Goal: Information Seeking & Learning: Learn about a topic

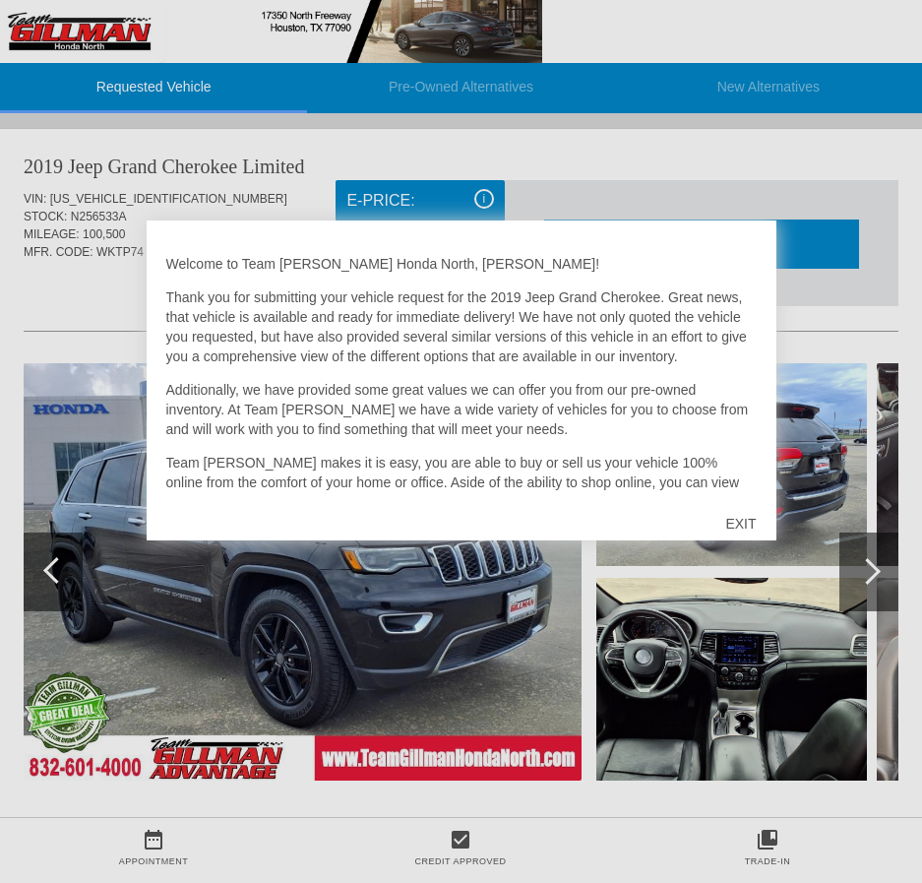
click at [733, 520] on div "EXIT" at bounding box center [741, 523] width 70 height 59
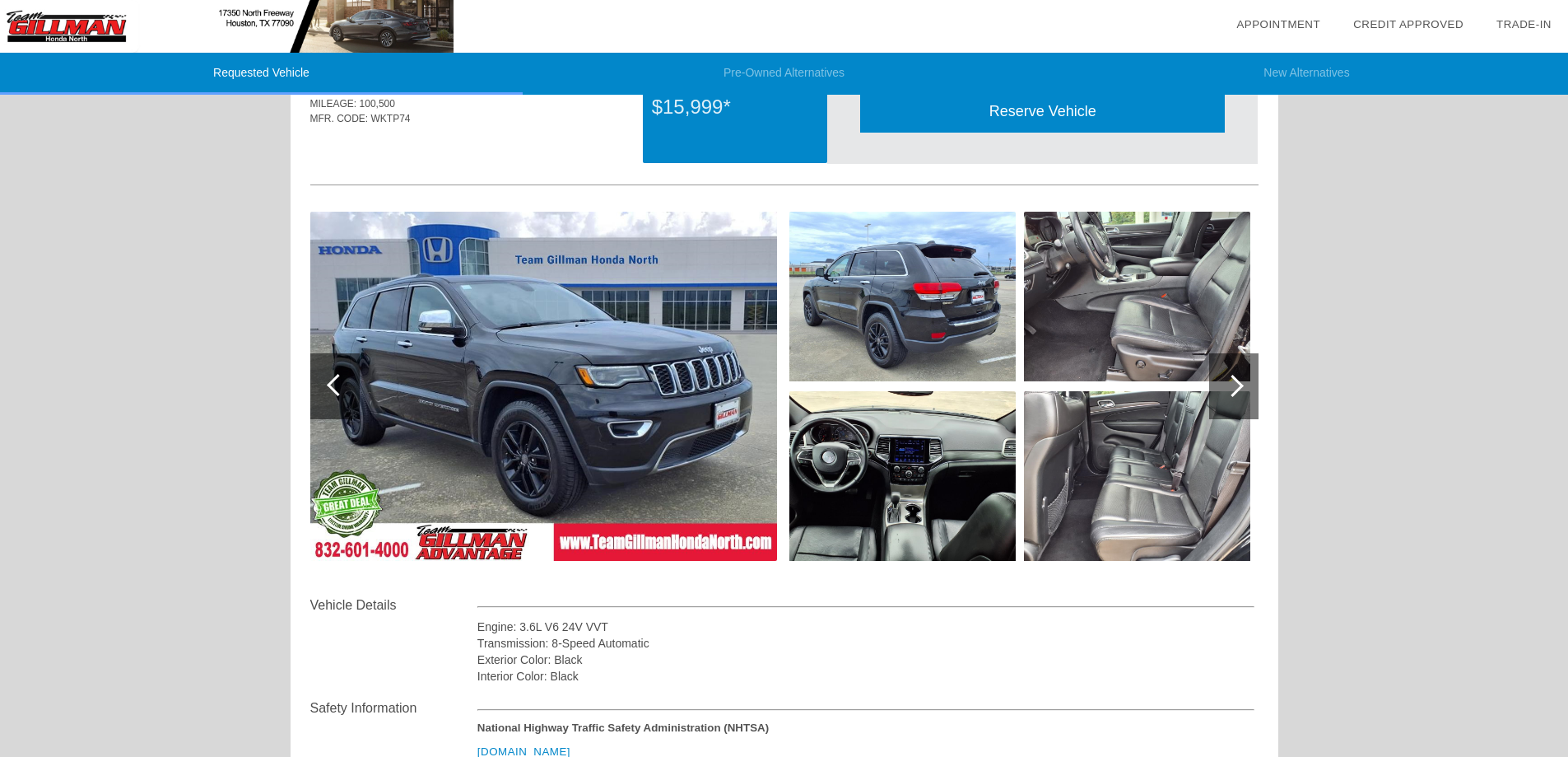
scroll to position [412, 0]
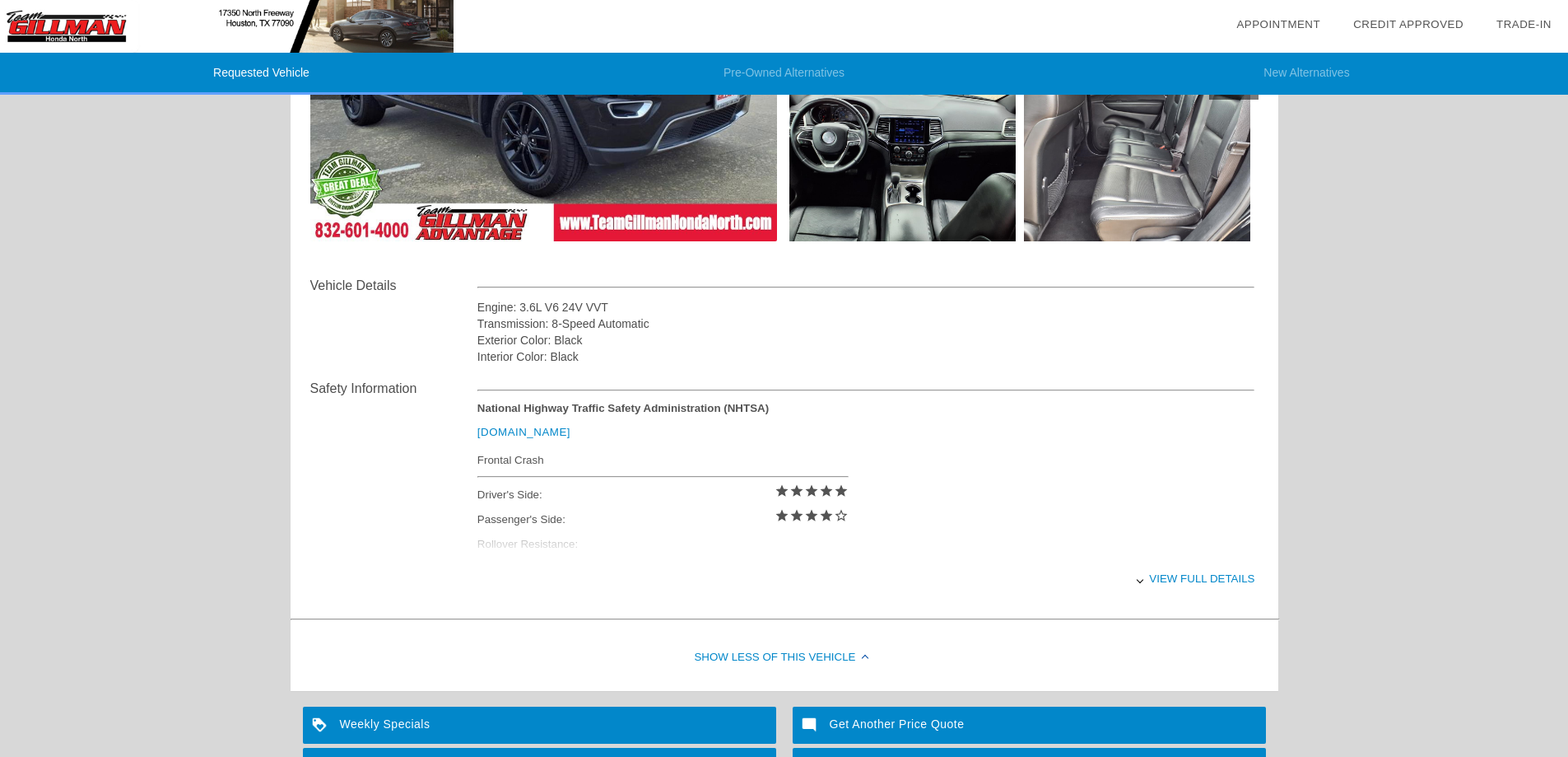
click at [770, 584] on div "View full details" at bounding box center [866, 578] width 778 height 40
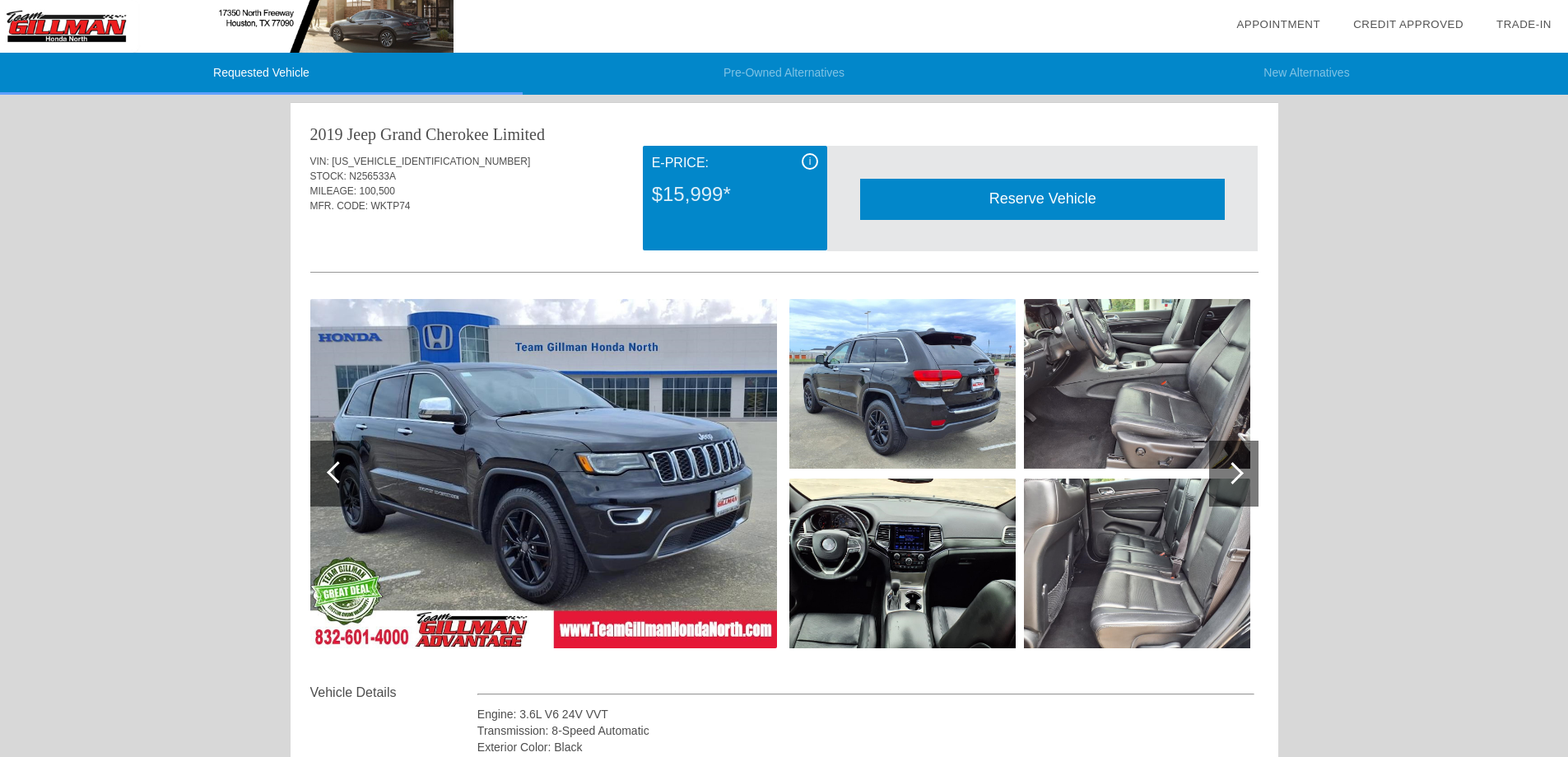
scroll to position [0, 0]
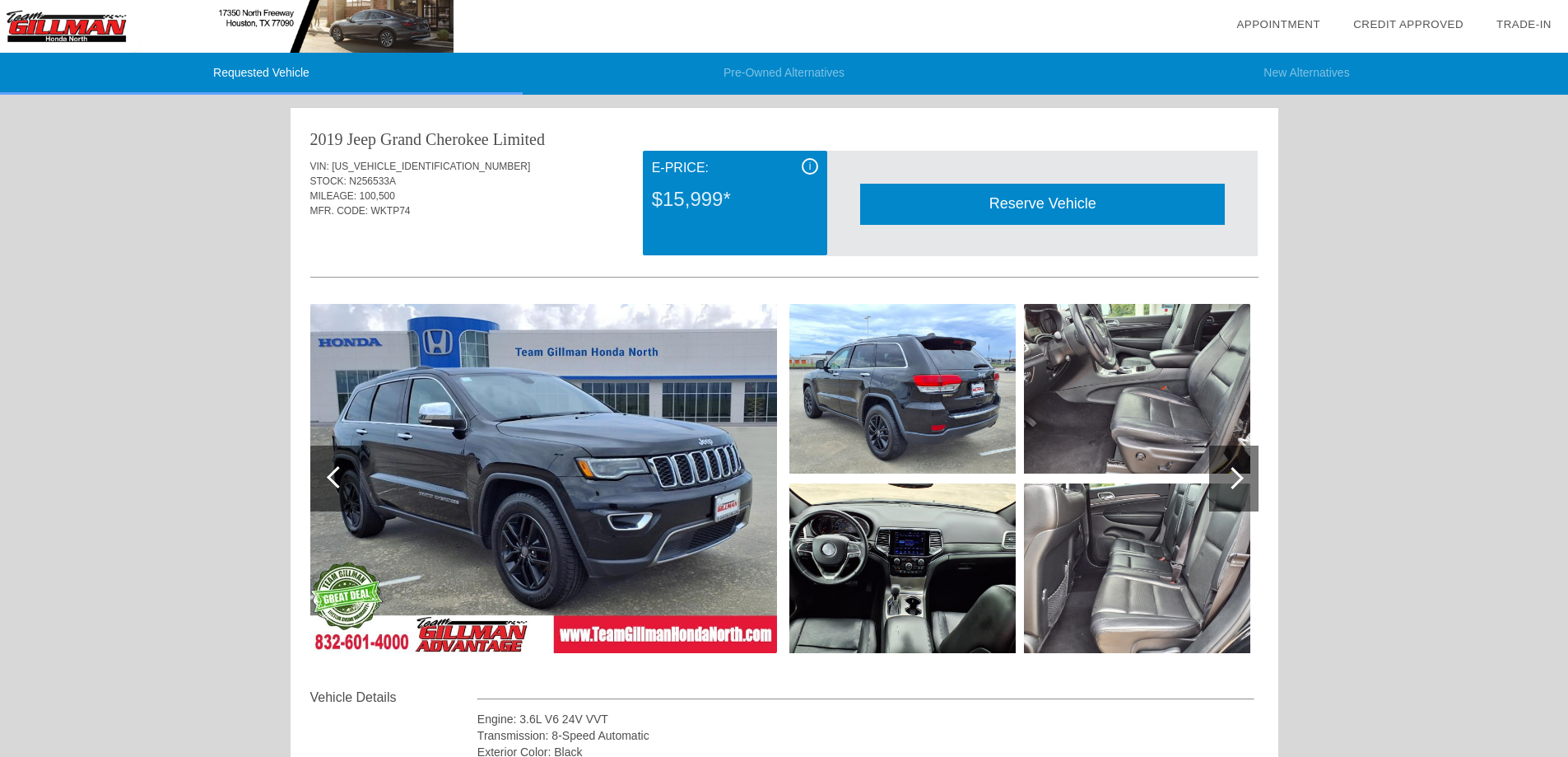
click at [622, 482] on img at bounding box center [544, 478] width 467 height 349
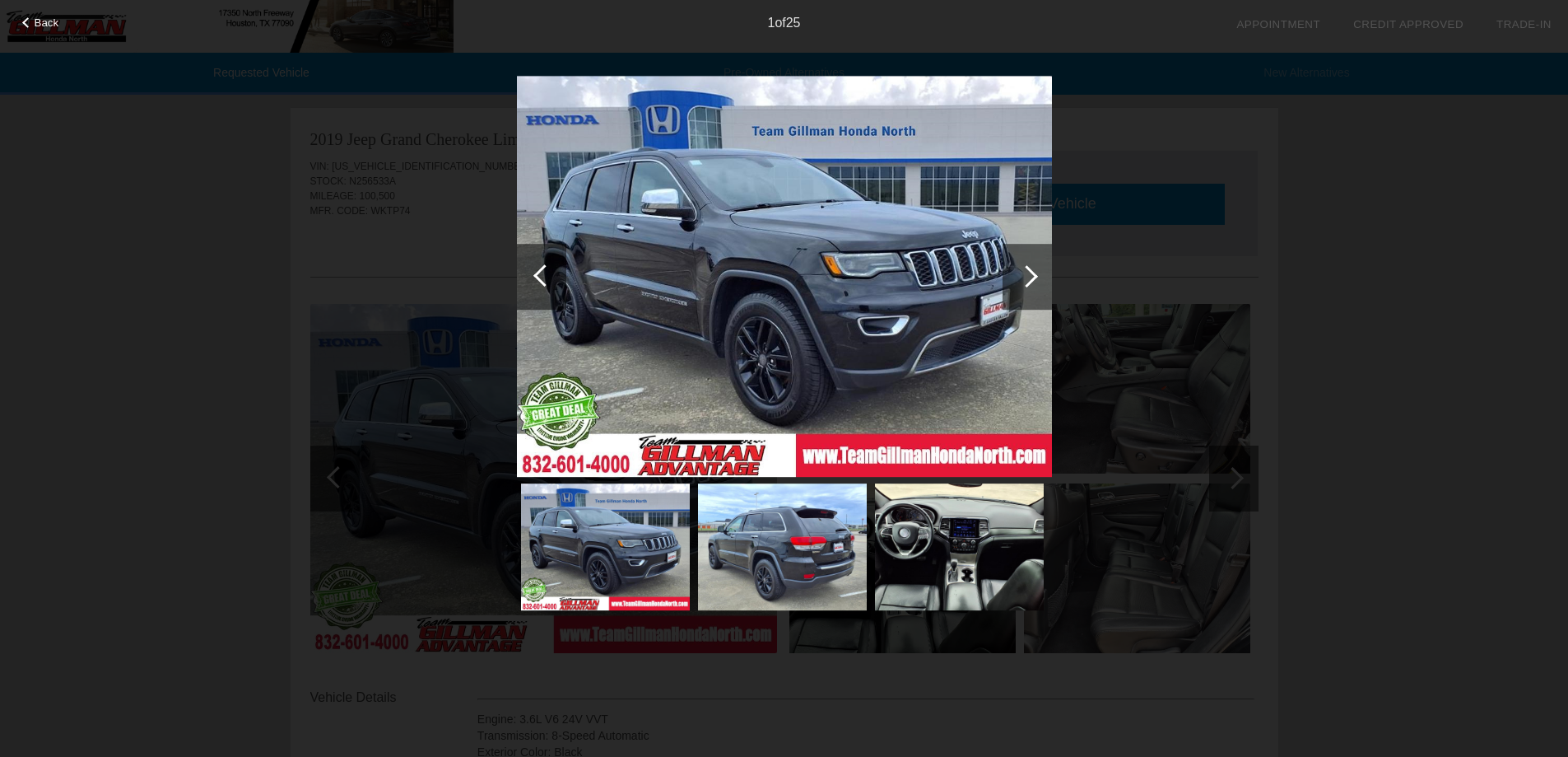
click at [770, 286] on div at bounding box center [1027, 276] width 49 height 66
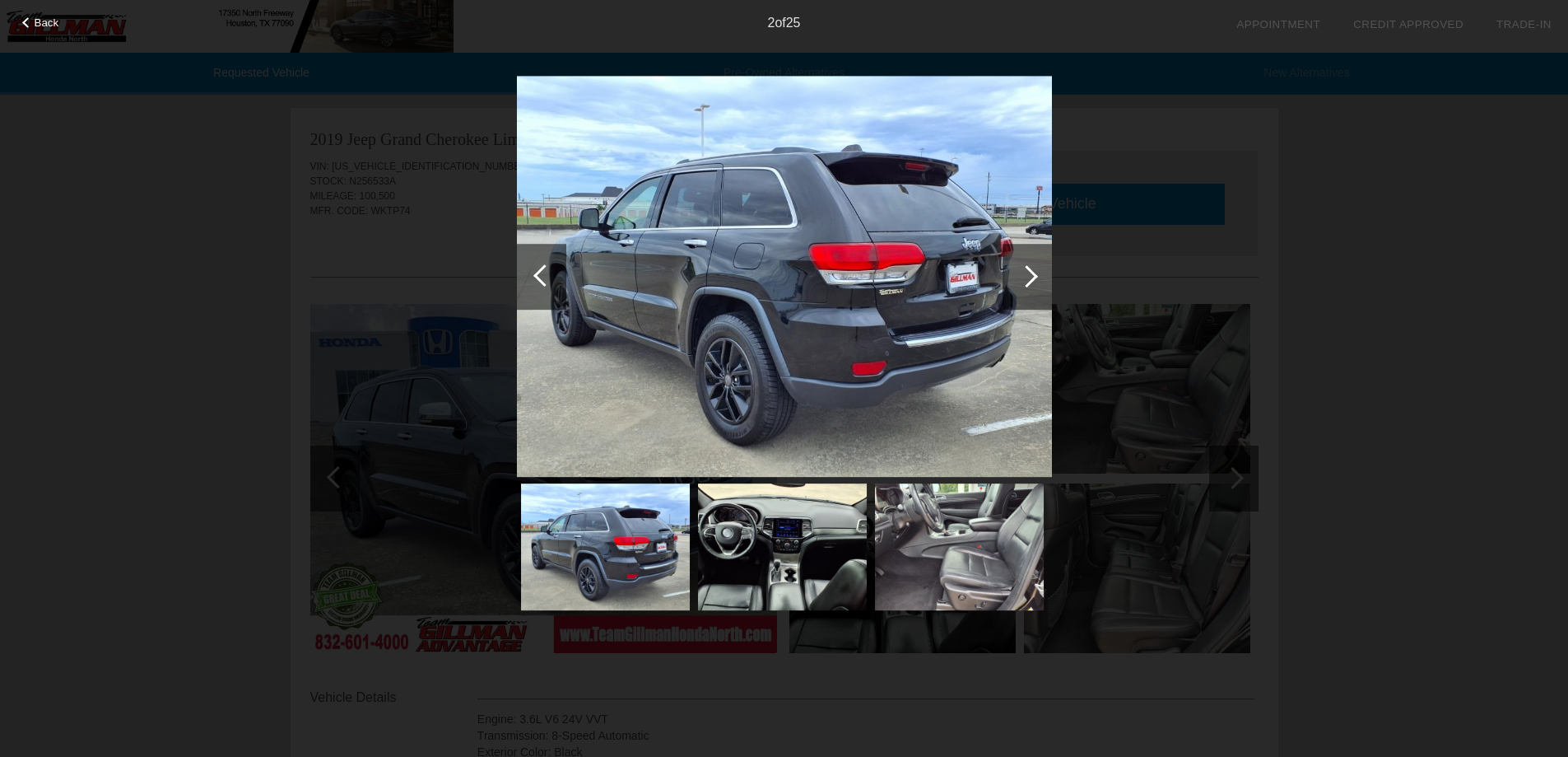
click at [770, 286] on div at bounding box center [1027, 276] width 49 height 66
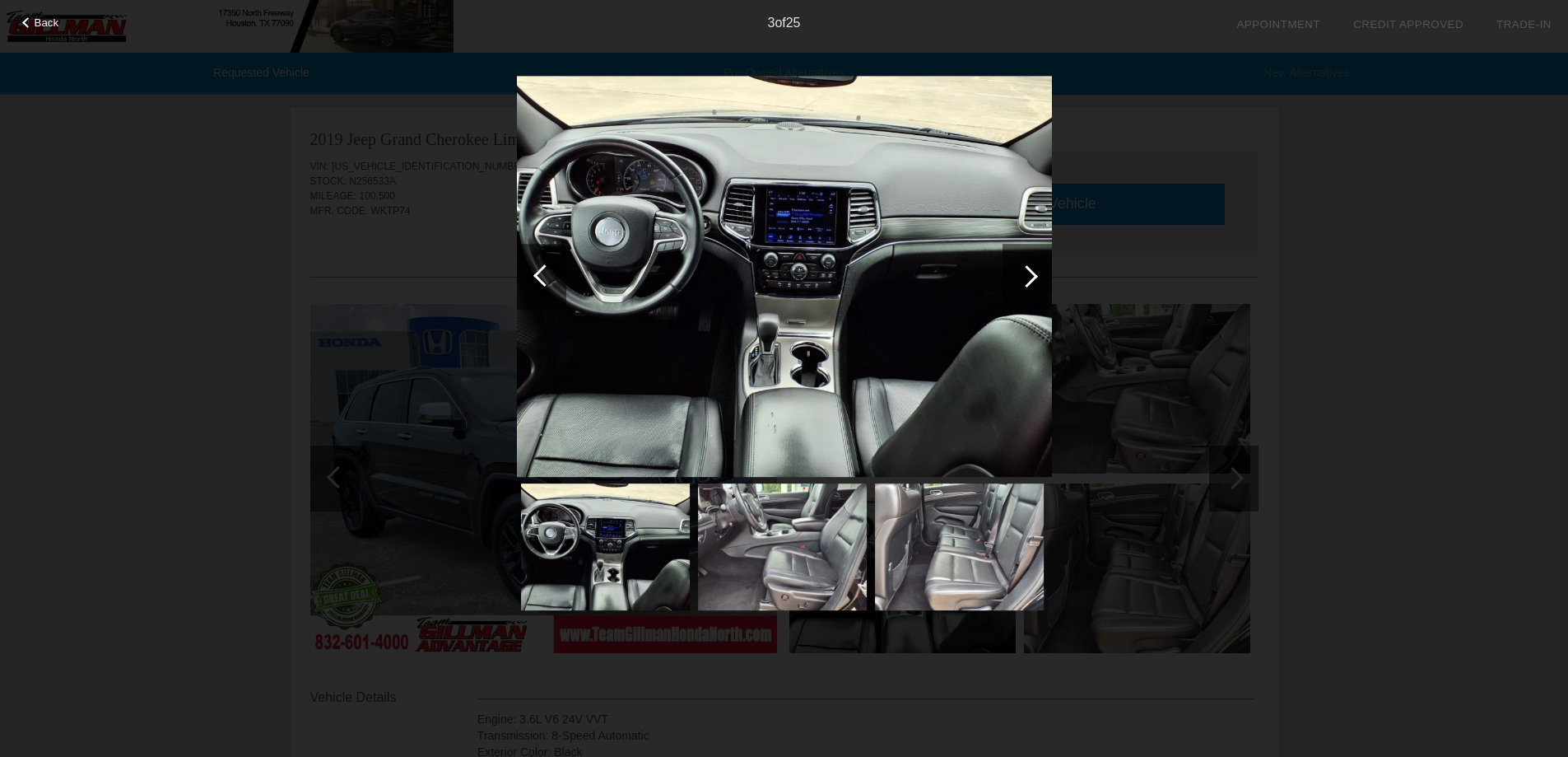
click at [770, 286] on div at bounding box center [1027, 276] width 49 height 66
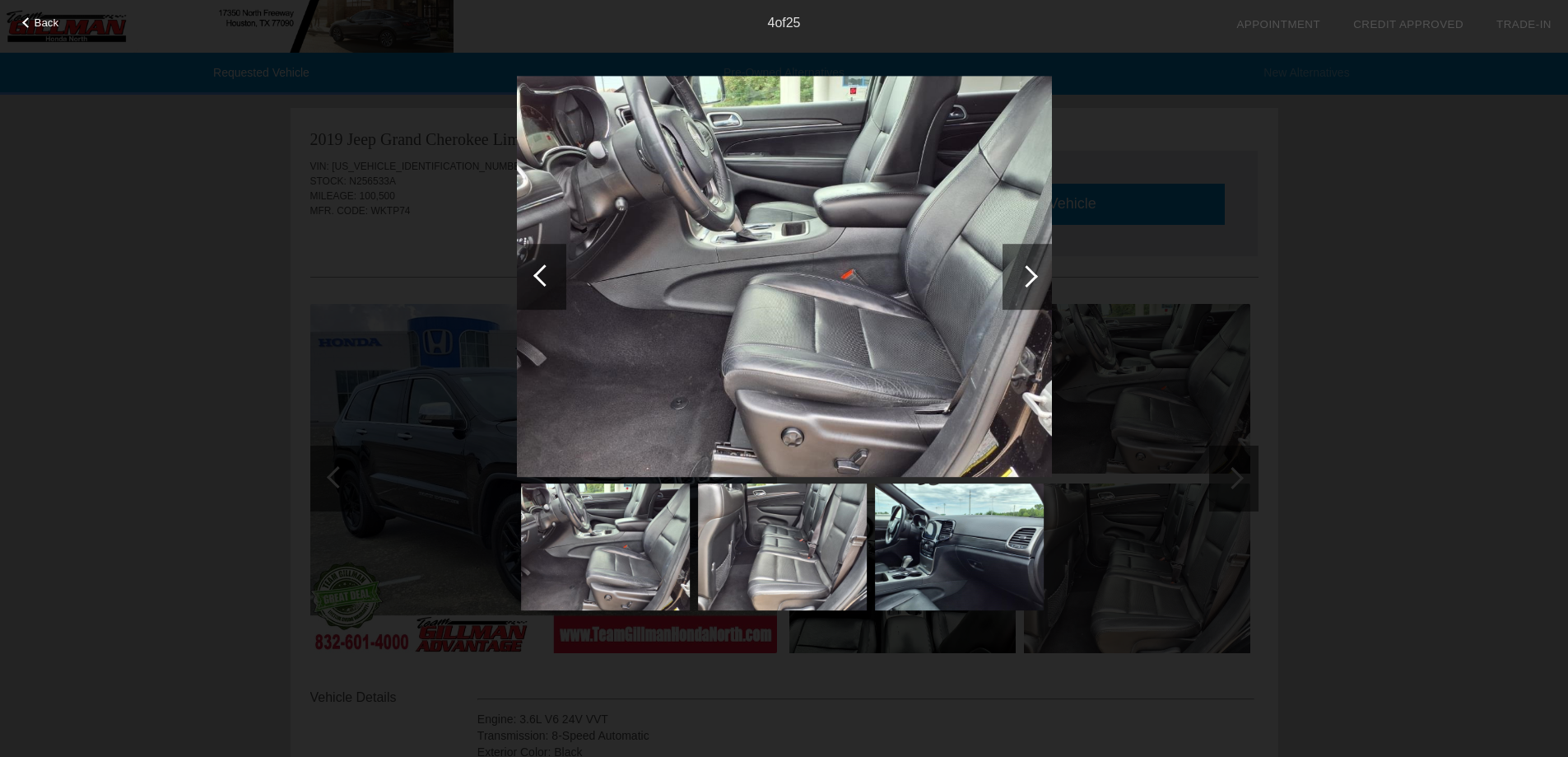
click at [770, 286] on div at bounding box center [1027, 276] width 49 height 66
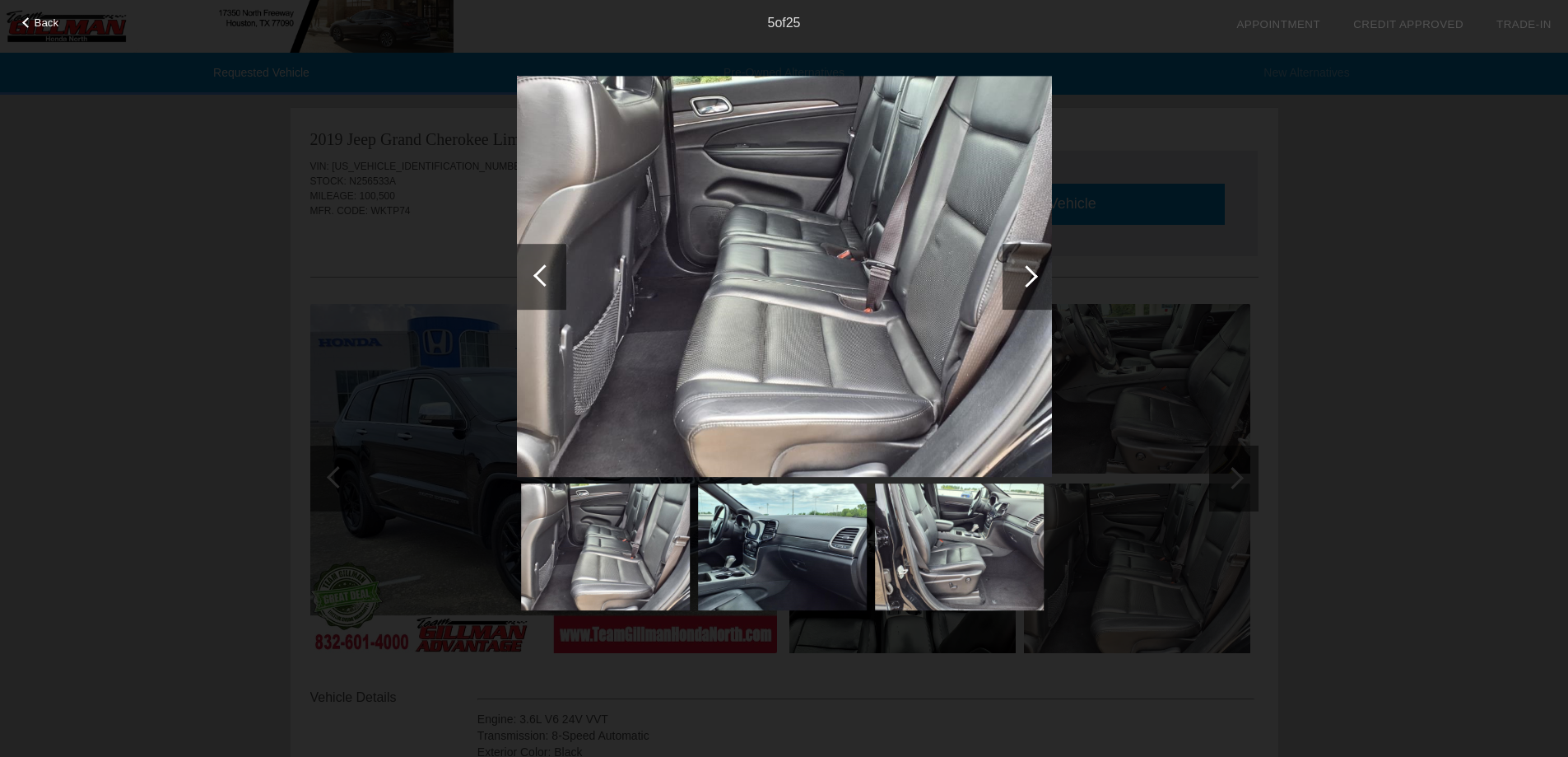
click at [770, 286] on div at bounding box center [1027, 276] width 49 height 66
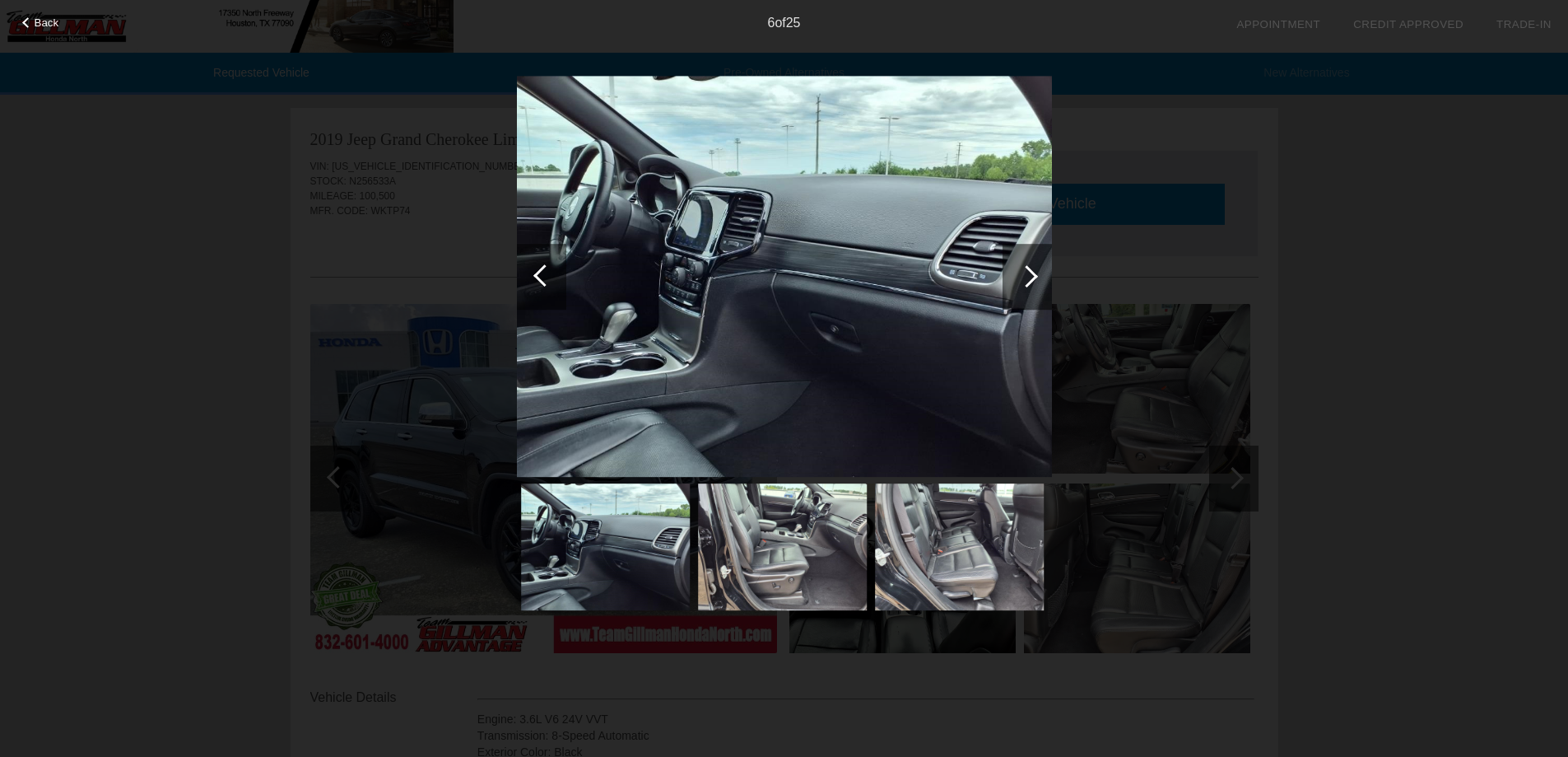
click at [770, 286] on div at bounding box center [1027, 276] width 49 height 66
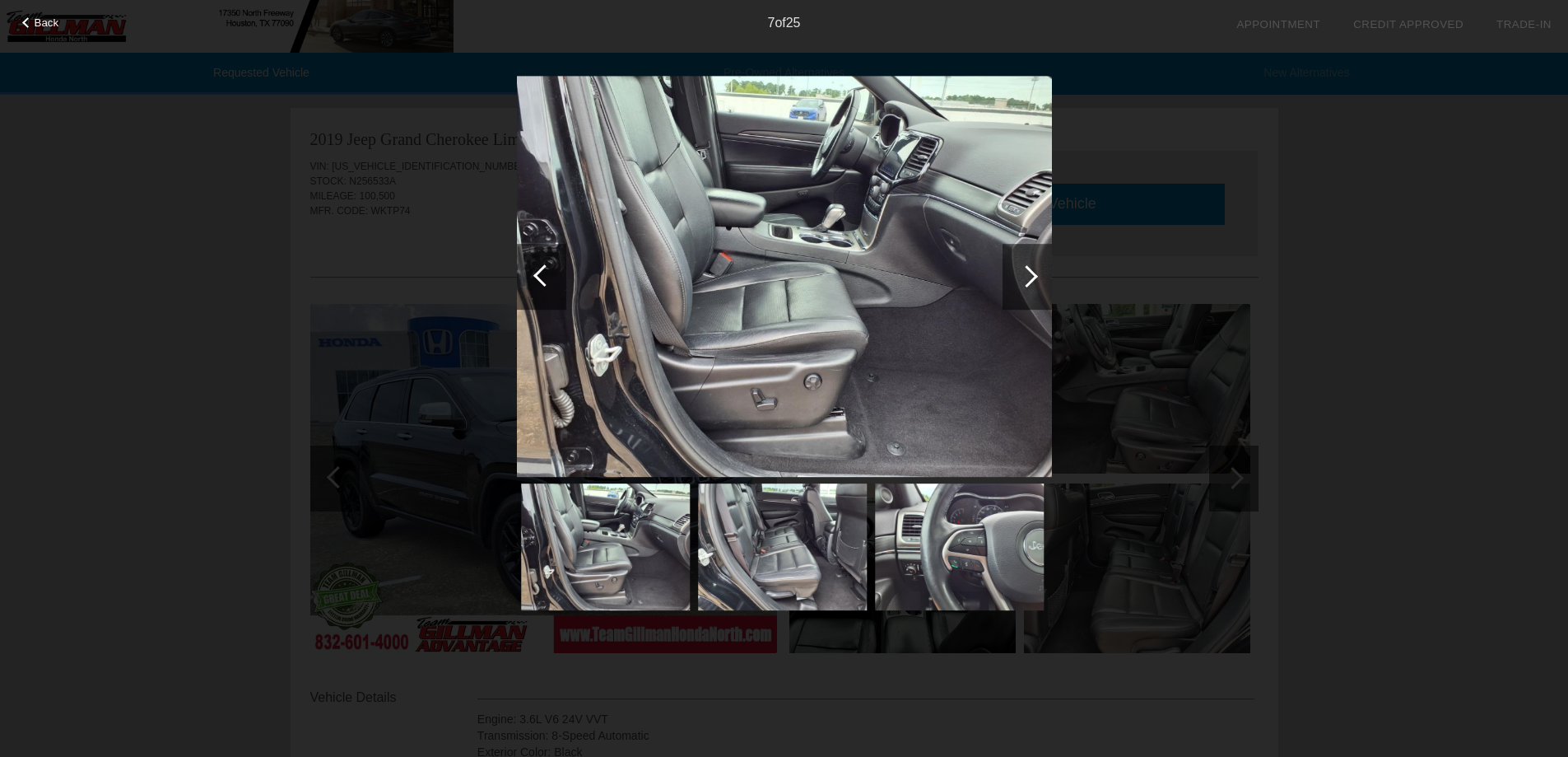
click at [770, 286] on div at bounding box center [1027, 276] width 49 height 66
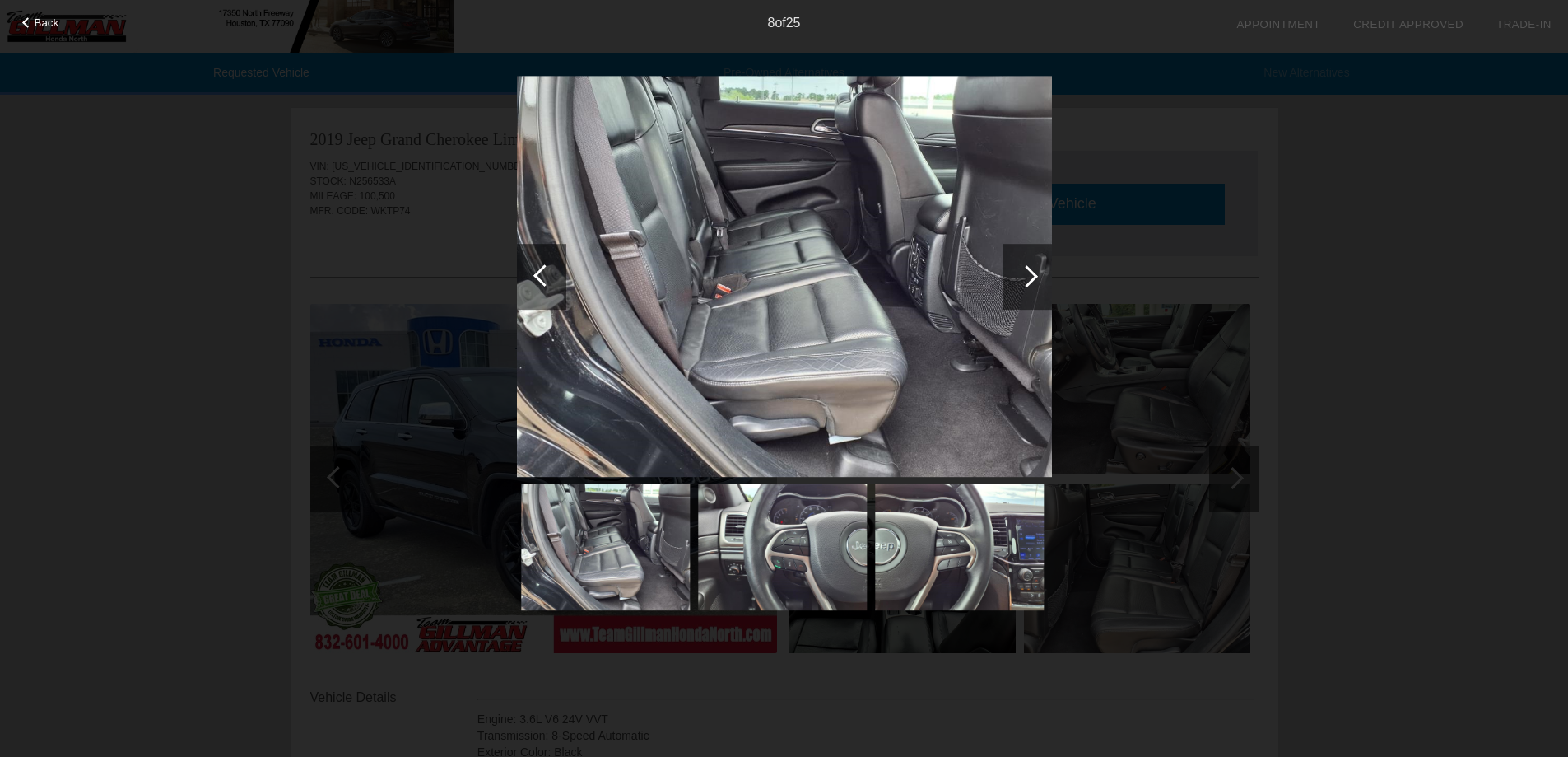
click at [770, 286] on div at bounding box center [1027, 276] width 49 height 66
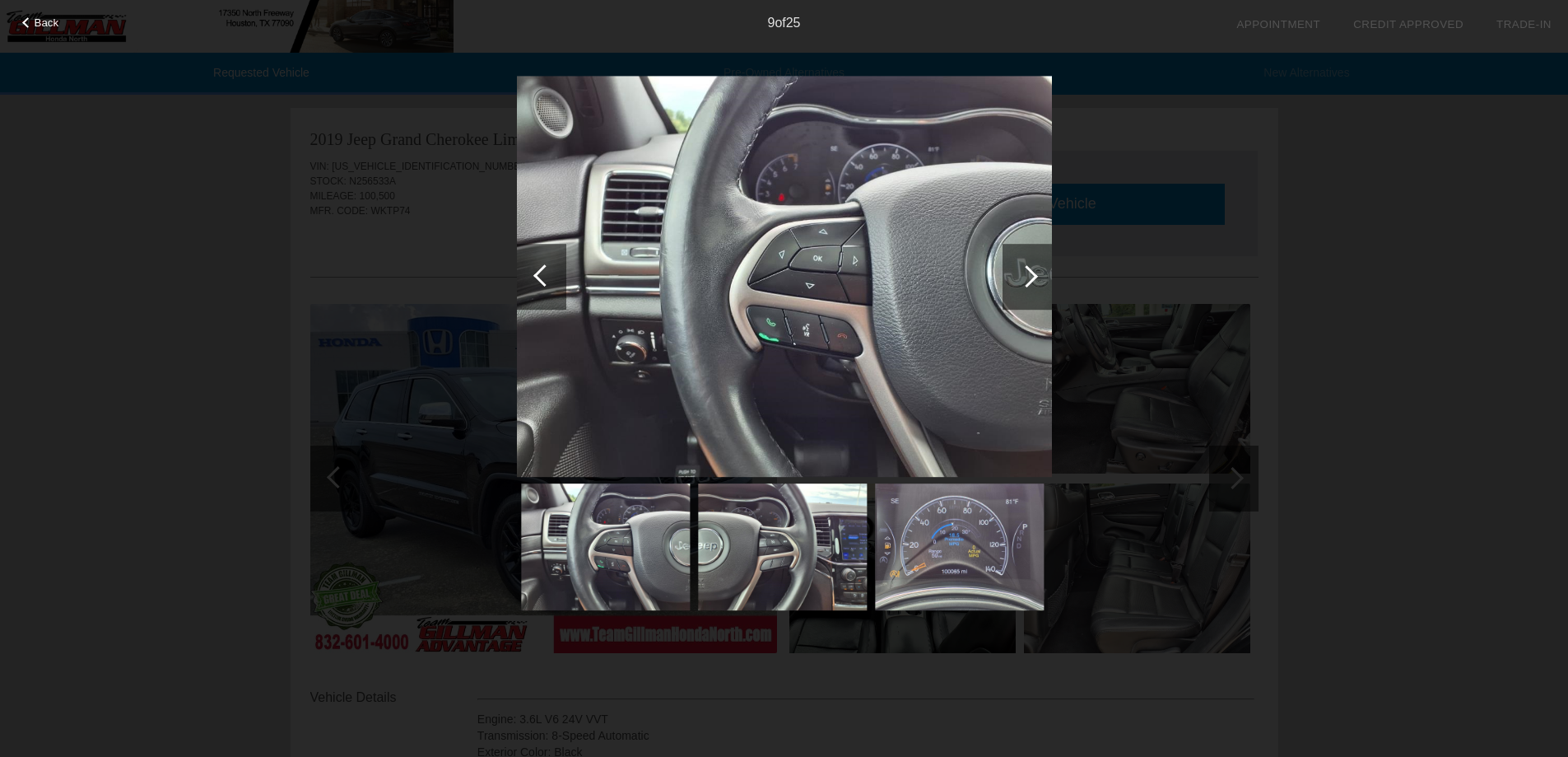
click at [770, 286] on div at bounding box center [1027, 276] width 49 height 66
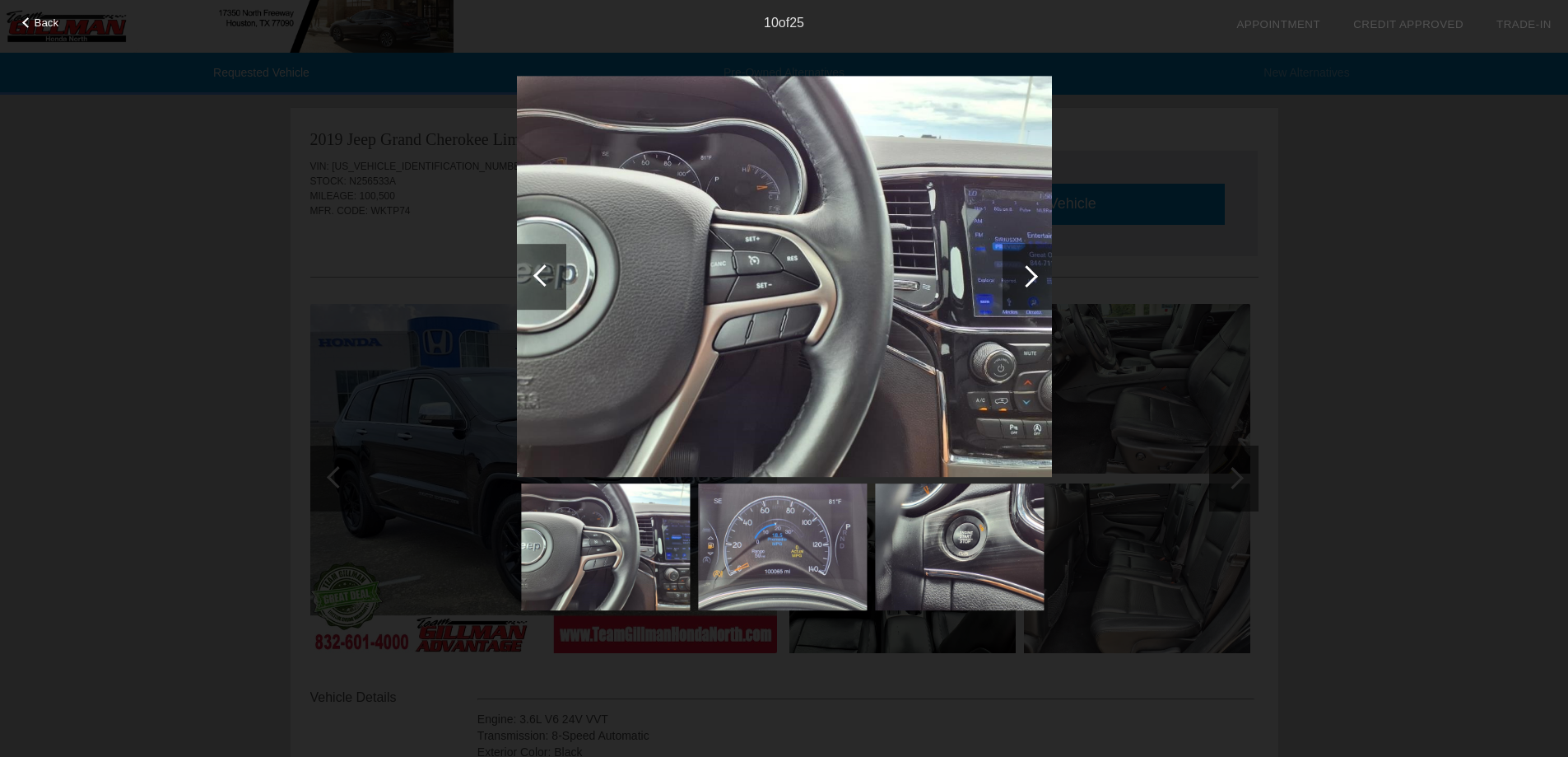
click at [770, 286] on div at bounding box center [1027, 276] width 49 height 66
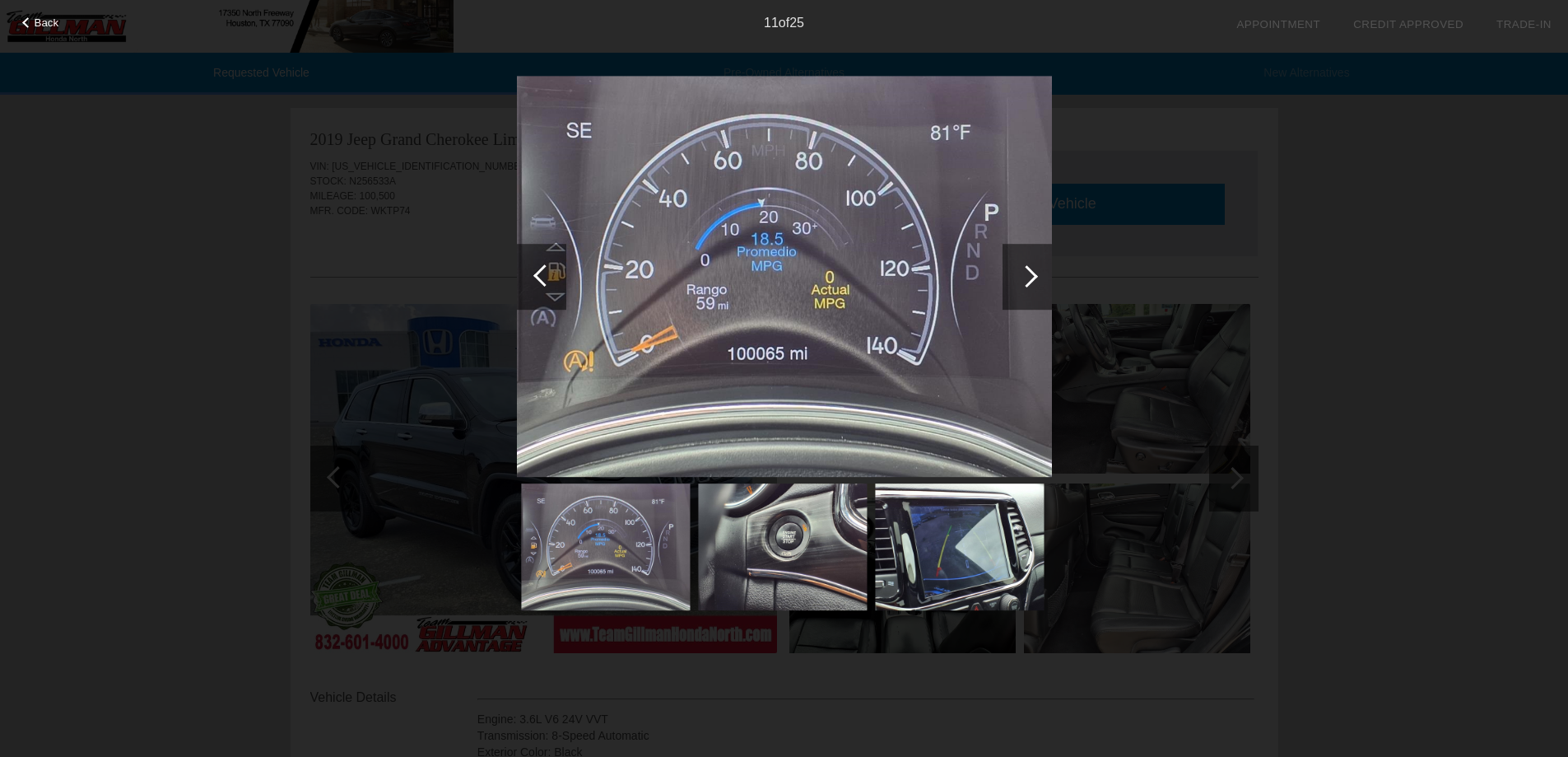
click at [770, 286] on div at bounding box center [1027, 276] width 49 height 66
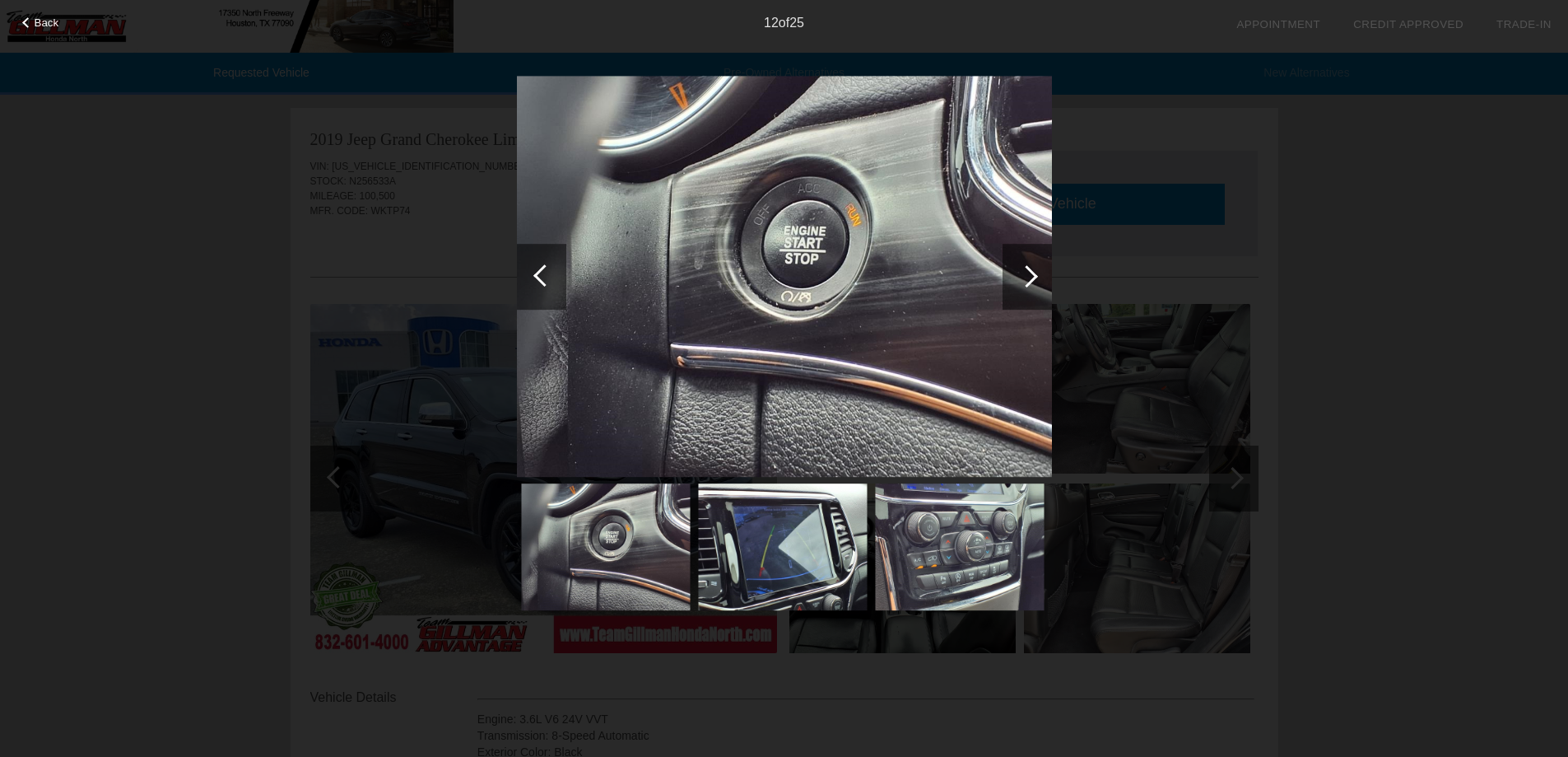
click at [770, 286] on div at bounding box center [1027, 276] width 49 height 66
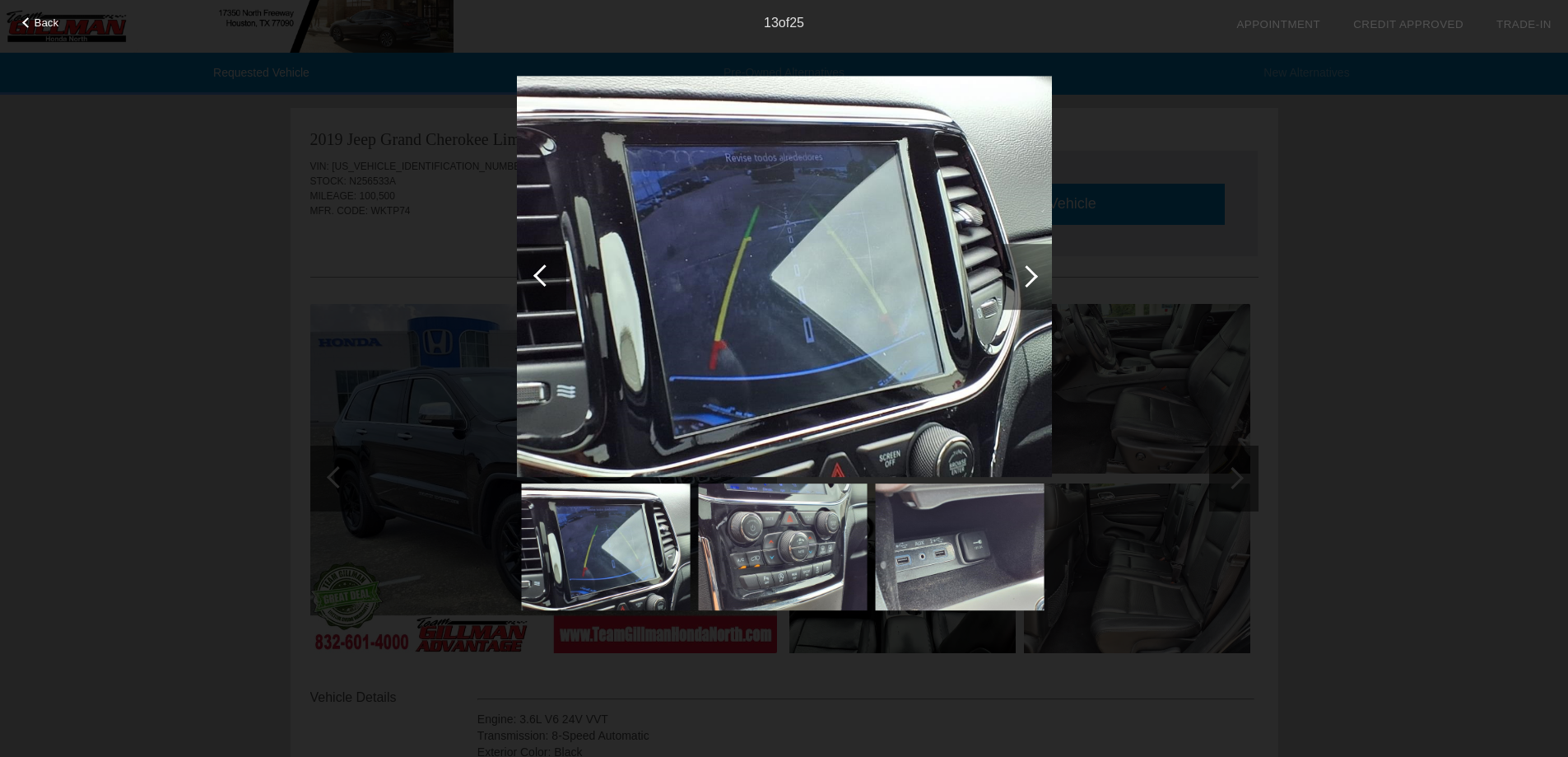
click at [770, 286] on div at bounding box center [1027, 276] width 49 height 66
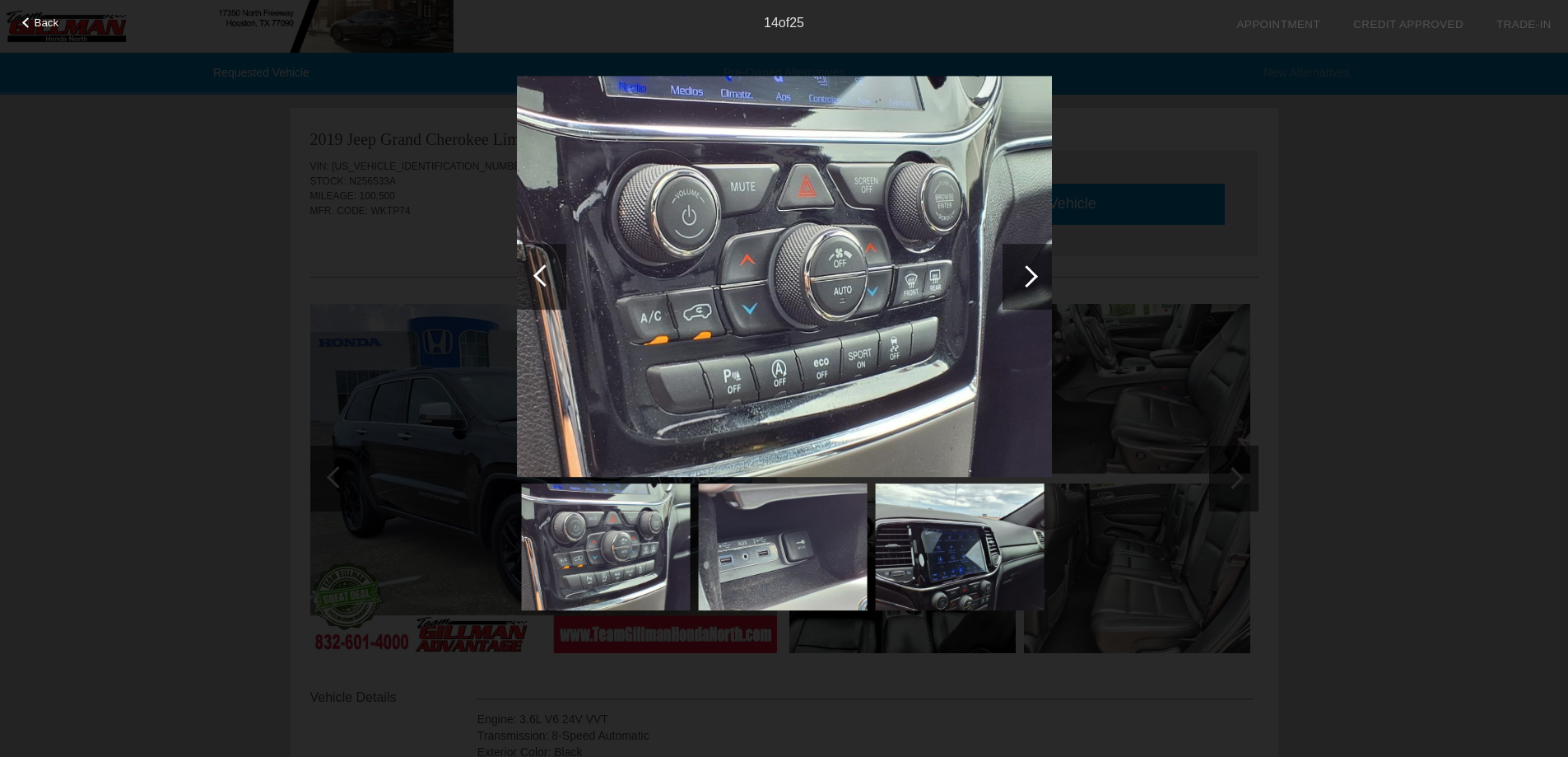
click at [770, 286] on div at bounding box center [1027, 276] width 49 height 66
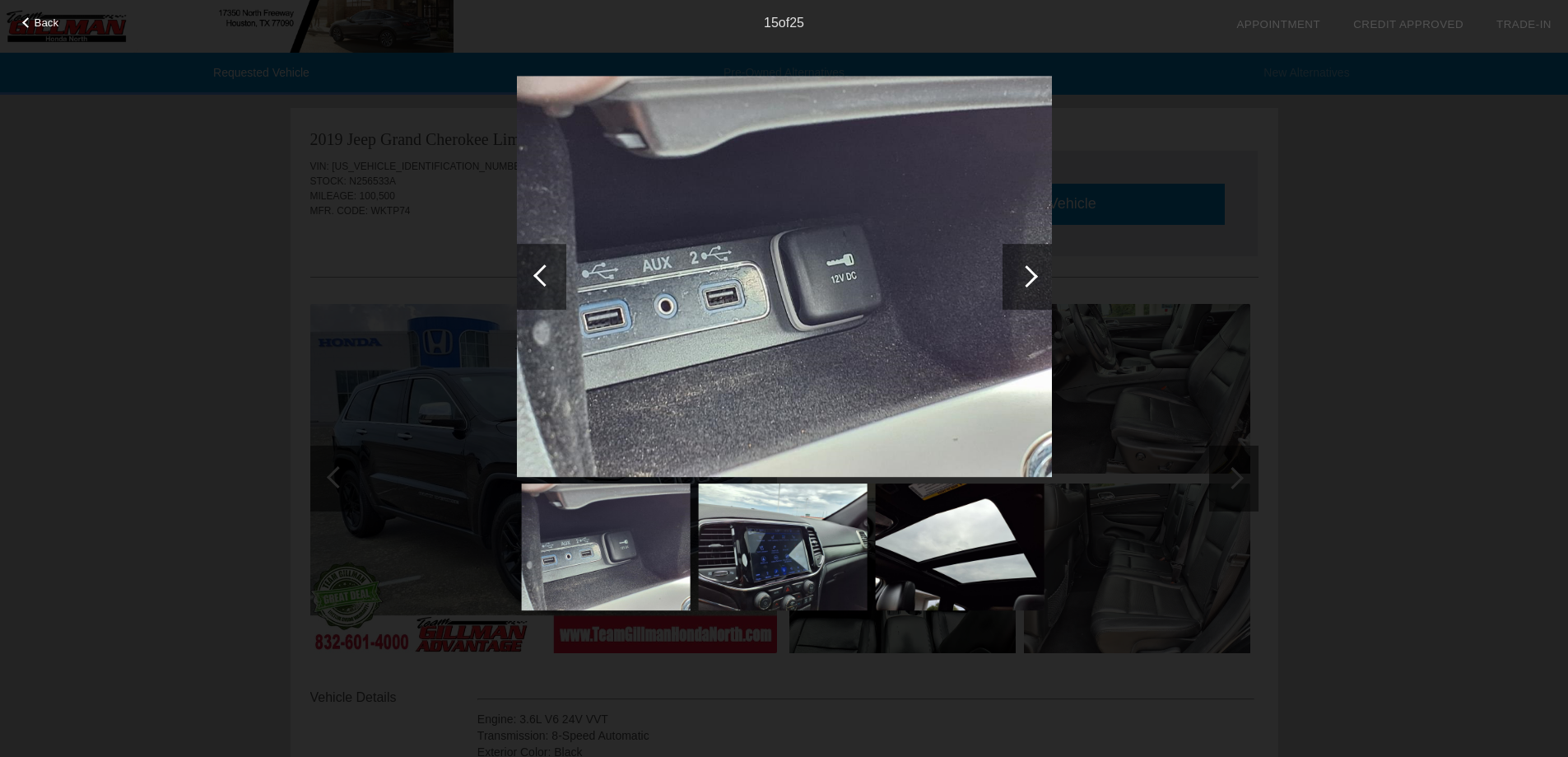
click at [770, 286] on div at bounding box center [1027, 276] width 49 height 66
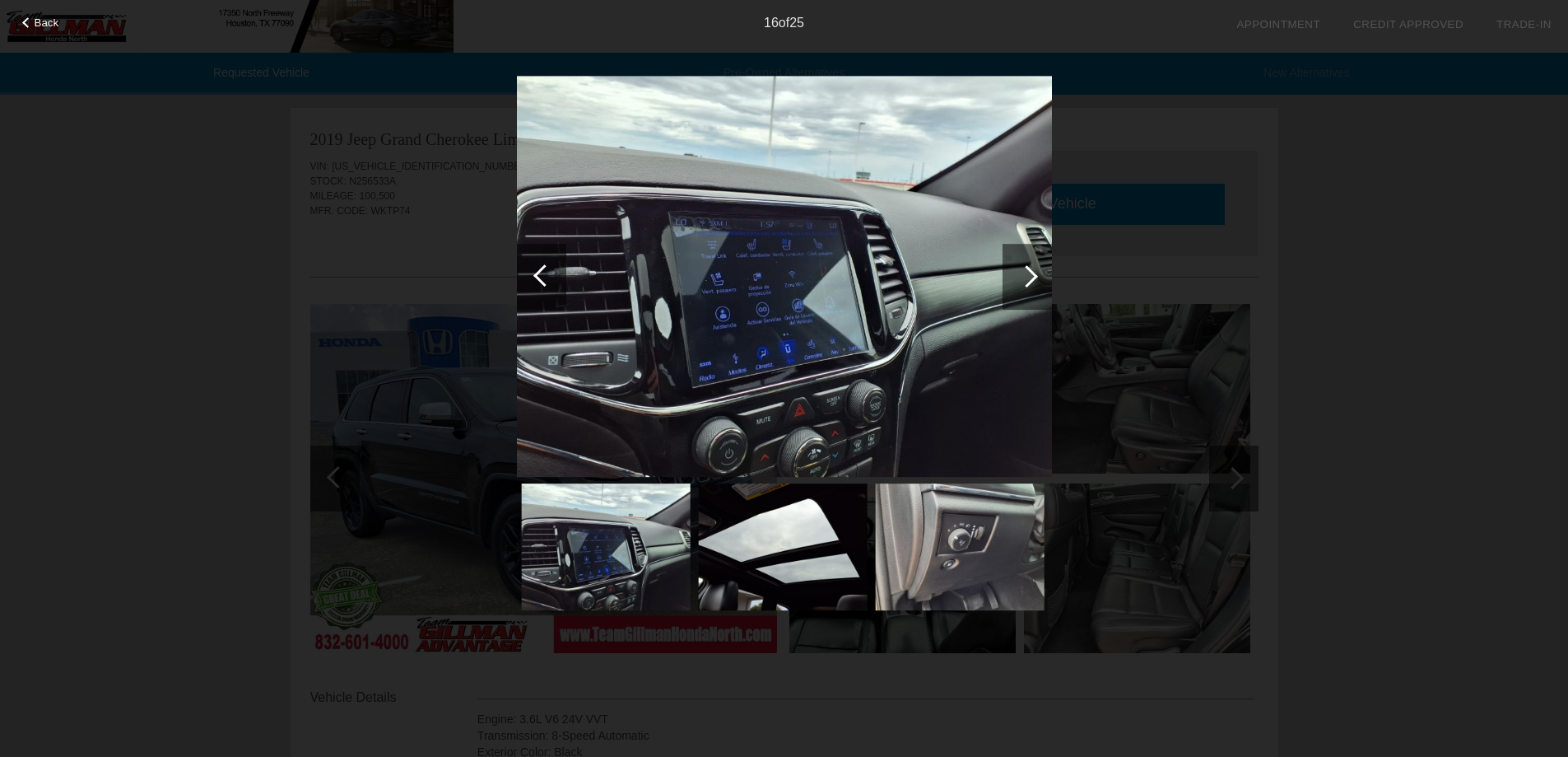
click at [770, 286] on div at bounding box center [1027, 276] width 49 height 66
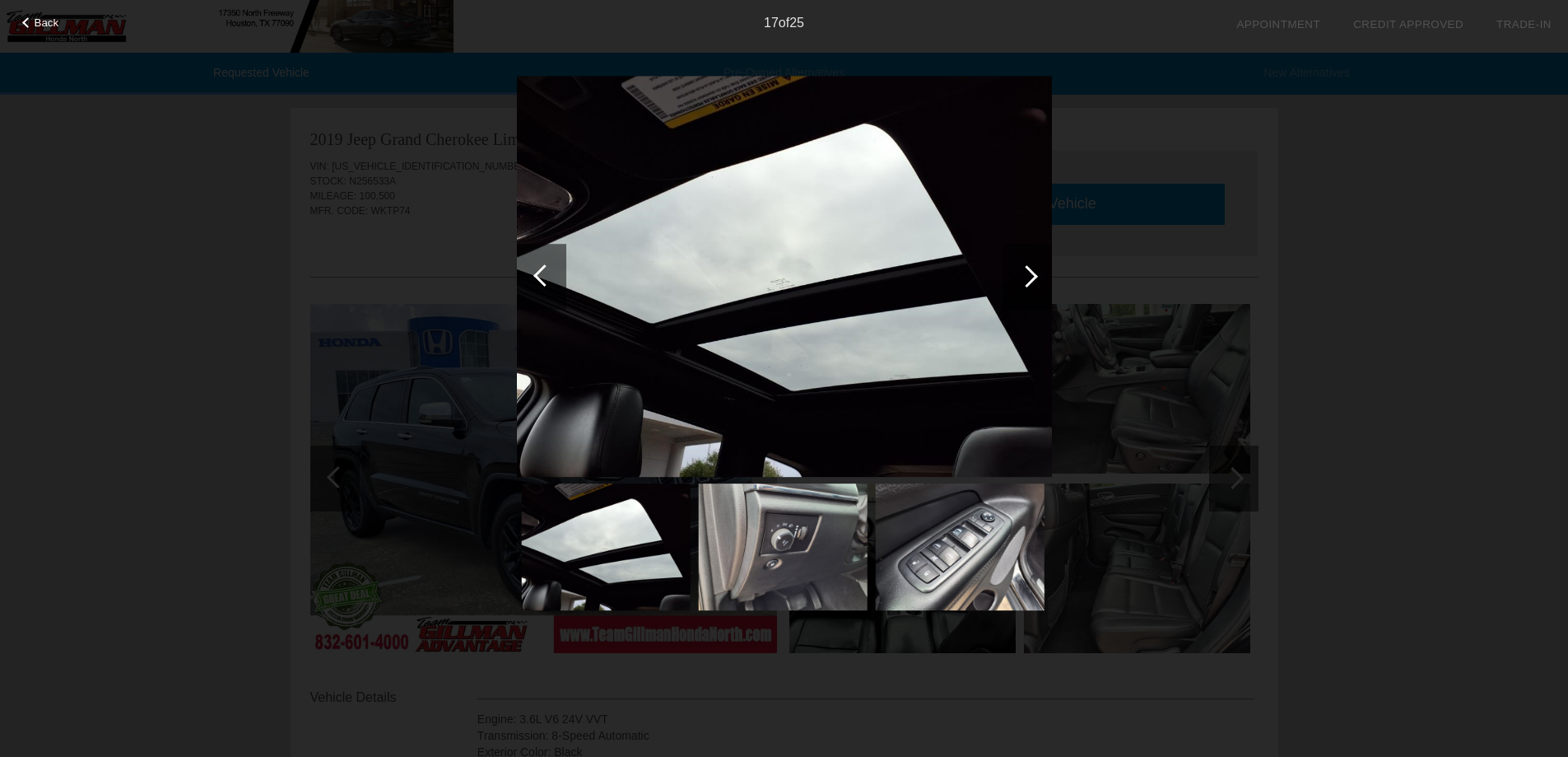
click at [43, 18] on span "Back" at bounding box center [47, 23] width 25 height 13
